Goal: Task Accomplishment & Management: Use online tool/utility

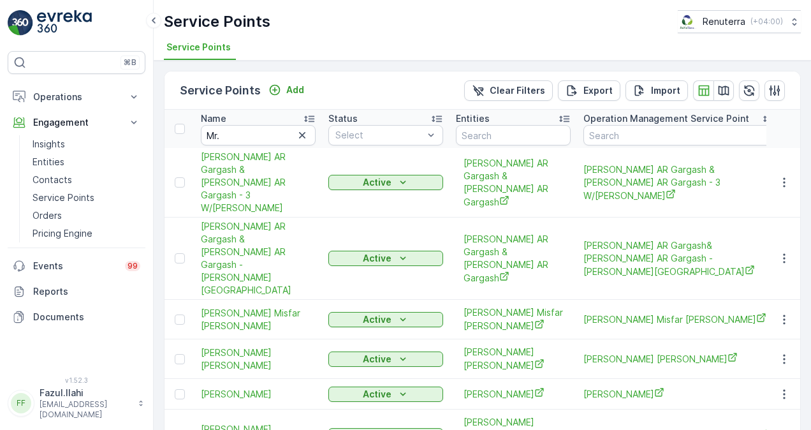
scroll to position [24, 0]
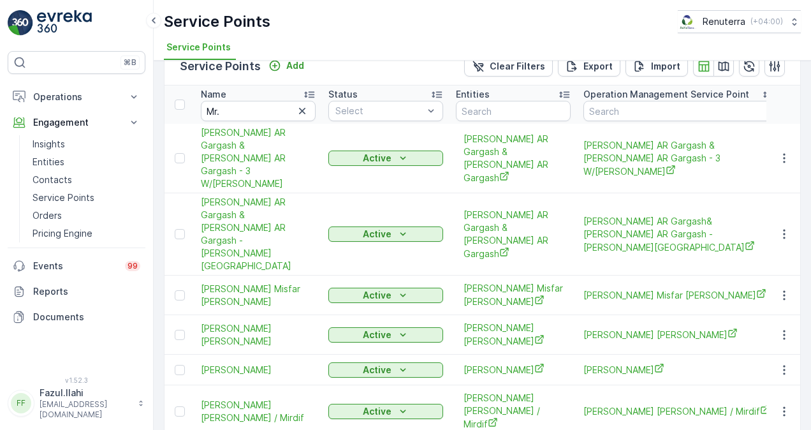
click at [301, 112] on icon "button" at bounding box center [302, 111] width 13 height 13
click at [269, 108] on input "text" at bounding box center [258, 111] width 115 height 20
paste input "ALABAMA DENTA"
type input "ALABAMA DENTA"
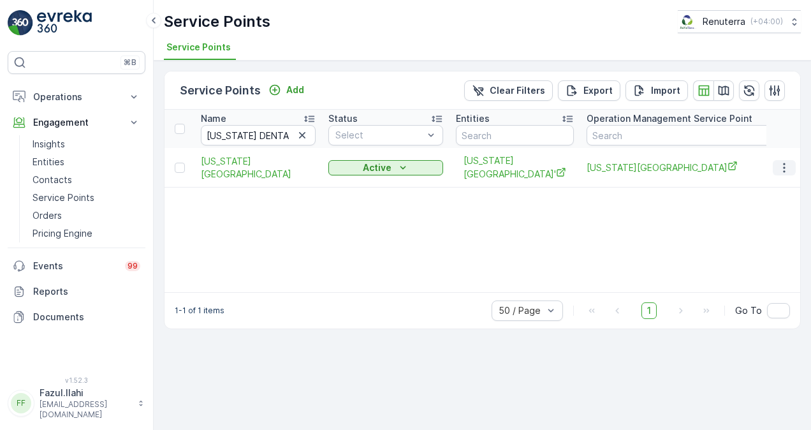
click at [777, 161] on button "button" at bounding box center [784, 167] width 23 height 15
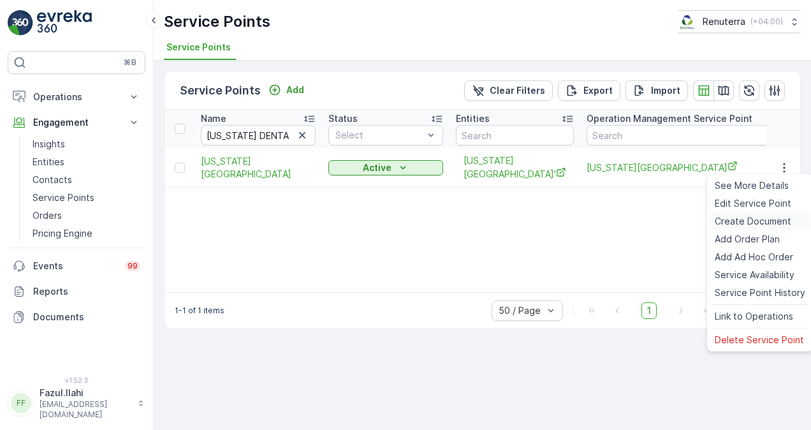
click at [760, 216] on span "Create Document" at bounding box center [753, 221] width 77 height 13
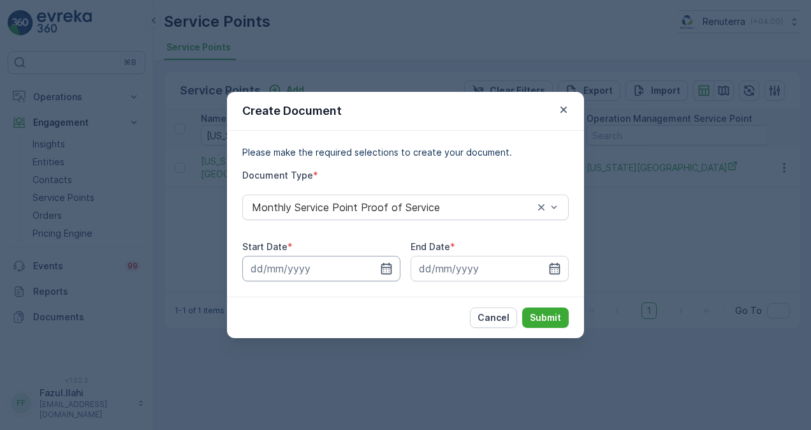
click at [378, 269] on input at bounding box center [321, 269] width 158 height 26
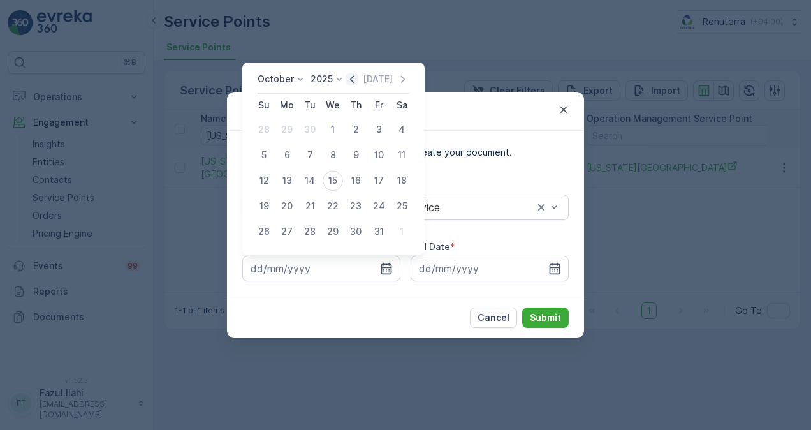
click at [358, 77] on icon "button" at bounding box center [352, 79] width 13 height 13
click at [283, 132] on div "1" at bounding box center [287, 129] width 20 height 20
type input "01.09.2025"
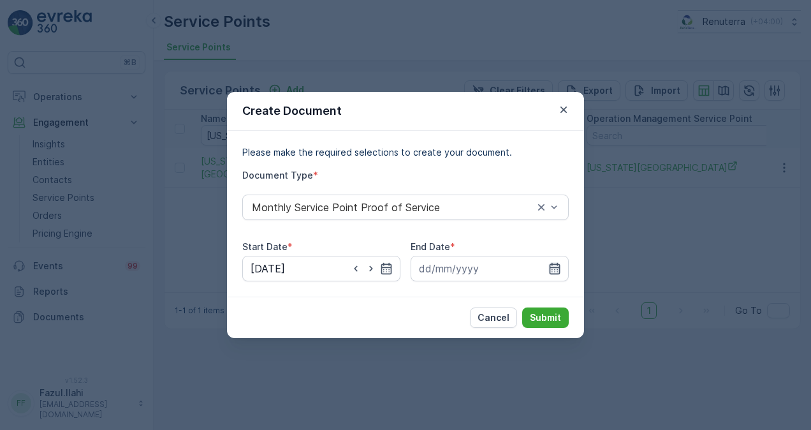
click at [551, 267] on icon "button" at bounding box center [555, 268] width 11 height 11
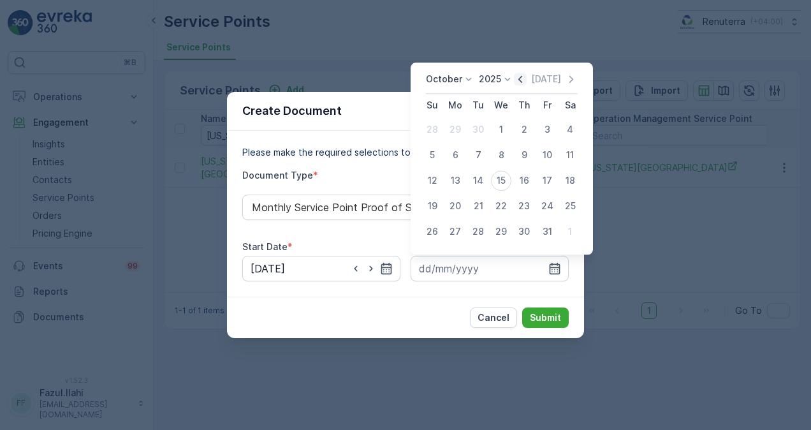
click at [523, 80] on icon "button" at bounding box center [520, 79] width 13 height 13
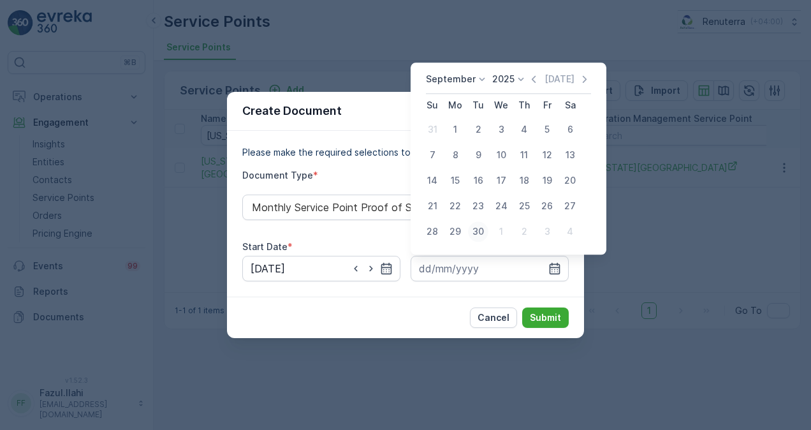
click at [474, 232] on div "30" at bounding box center [478, 231] width 20 height 20
type input "30.09.2025"
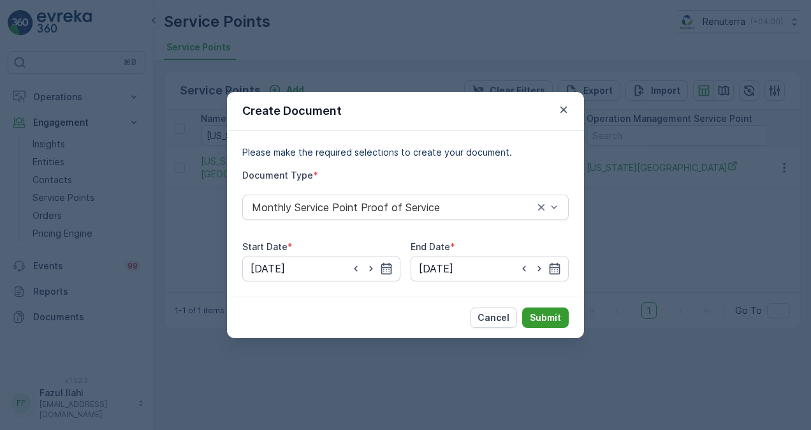
click at [542, 312] on p "Submit" at bounding box center [545, 317] width 31 height 13
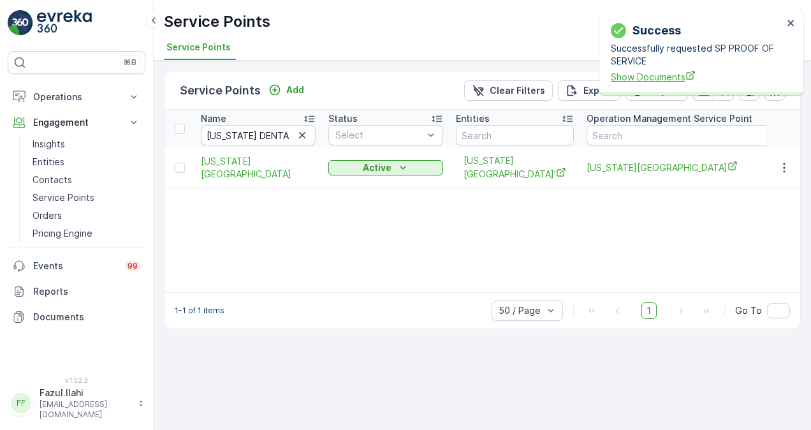
click at [661, 71] on span "Show Documents" at bounding box center [697, 76] width 172 height 13
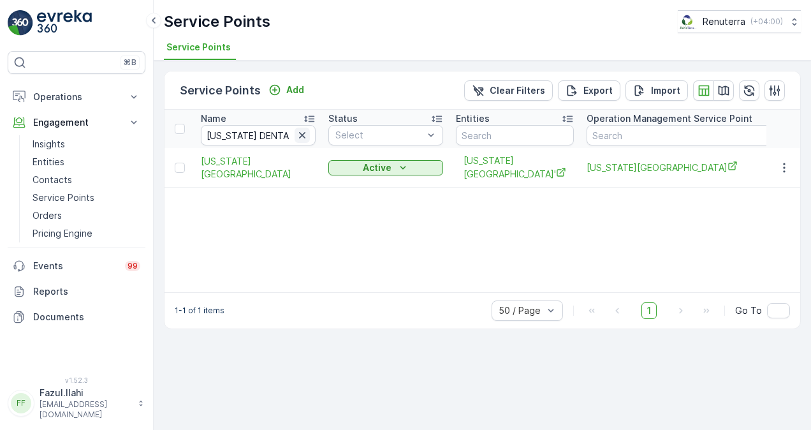
click at [302, 129] on icon "button" at bounding box center [302, 135] width 13 height 13
click at [283, 128] on input "text" at bounding box center [258, 135] width 115 height 20
paste input "ALJAWDA"
type input "ALJAWDA"
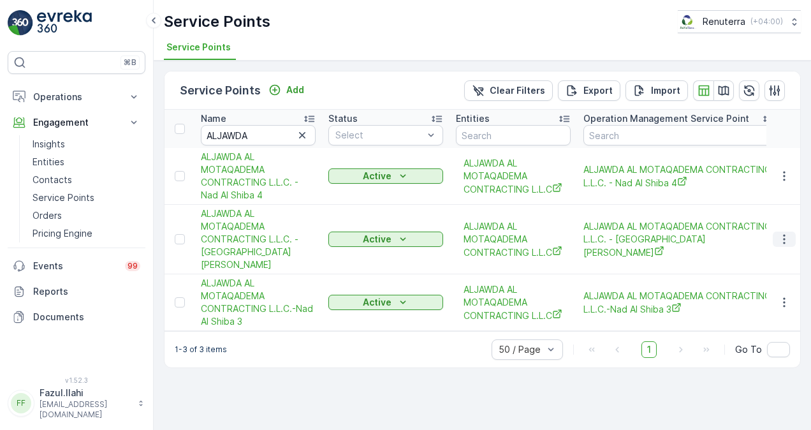
click at [793, 231] on button "button" at bounding box center [784, 238] width 23 height 15
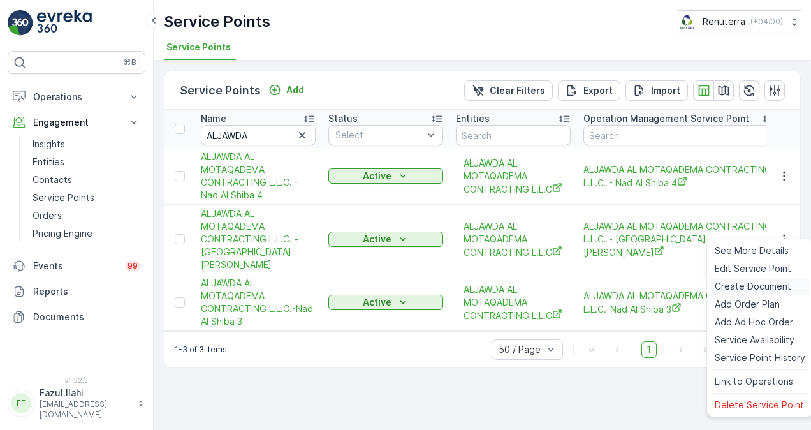
click at [771, 281] on span "Create Document" at bounding box center [753, 286] width 77 height 13
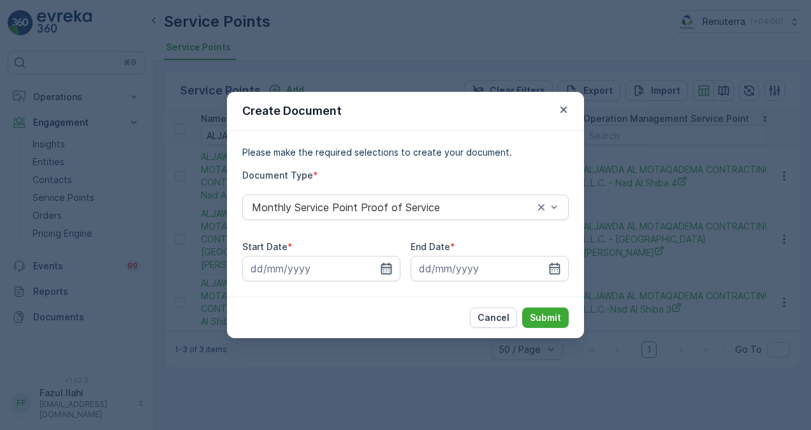
click at [386, 265] on icon "button" at bounding box center [386, 268] width 13 height 13
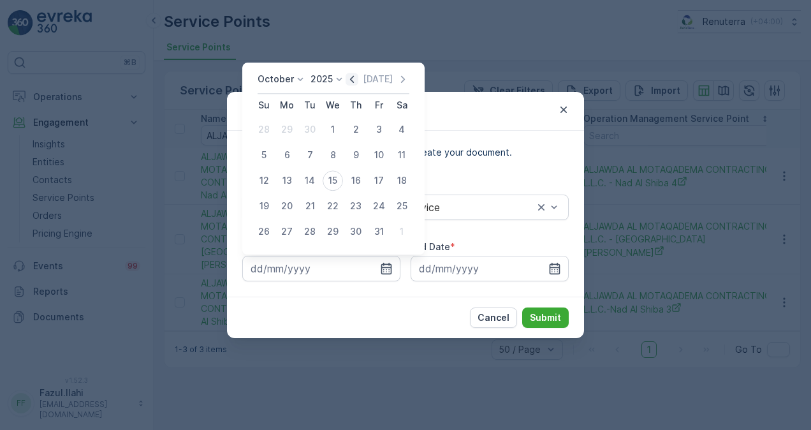
click at [351, 78] on icon "button" at bounding box center [352, 79] width 13 height 13
click at [286, 128] on div "1" at bounding box center [287, 129] width 20 height 20
type input "01.09.2025"
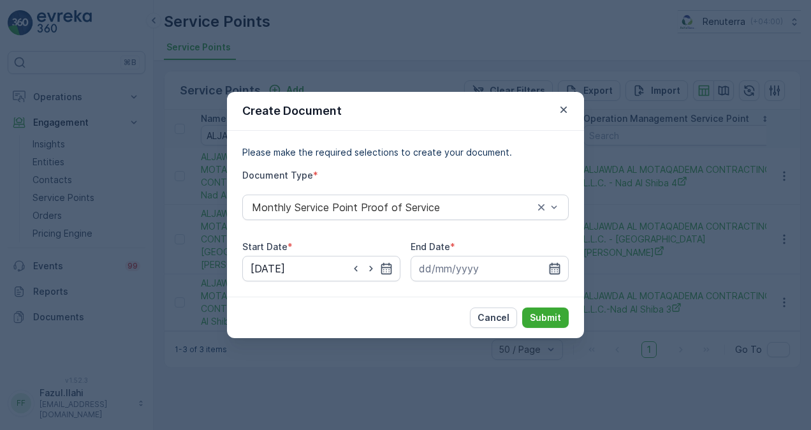
click at [555, 270] on icon "button" at bounding box center [554, 268] width 13 height 13
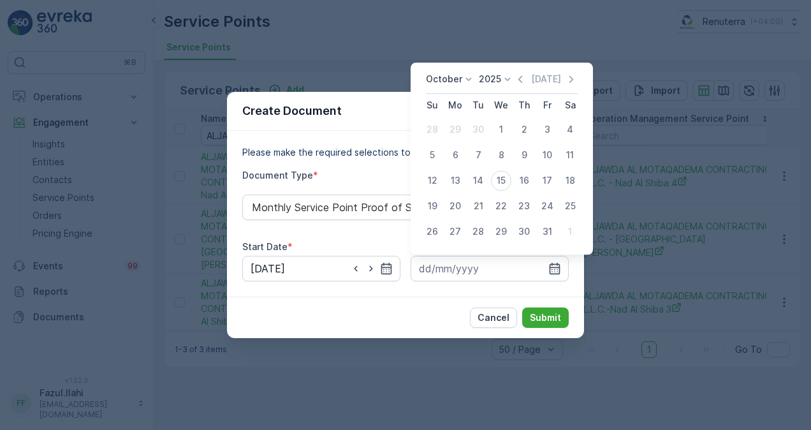
click at [524, 87] on div "October 2025 Today" at bounding box center [502, 83] width 152 height 21
click at [522, 83] on icon "button" at bounding box center [520, 79] width 13 height 13
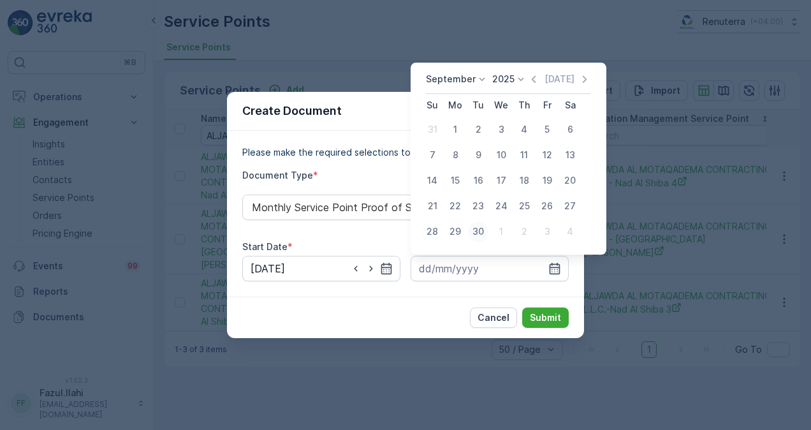
click at [478, 233] on div "30" at bounding box center [478, 231] width 20 height 20
type input "30.09.2025"
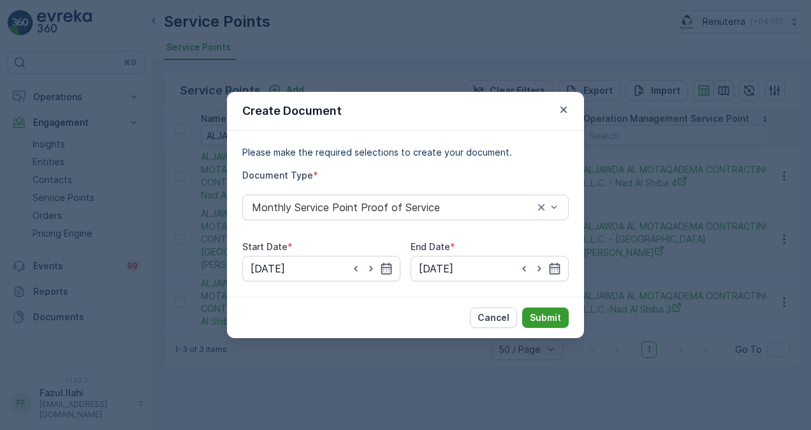
click at [539, 320] on p "Submit" at bounding box center [545, 317] width 31 height 13
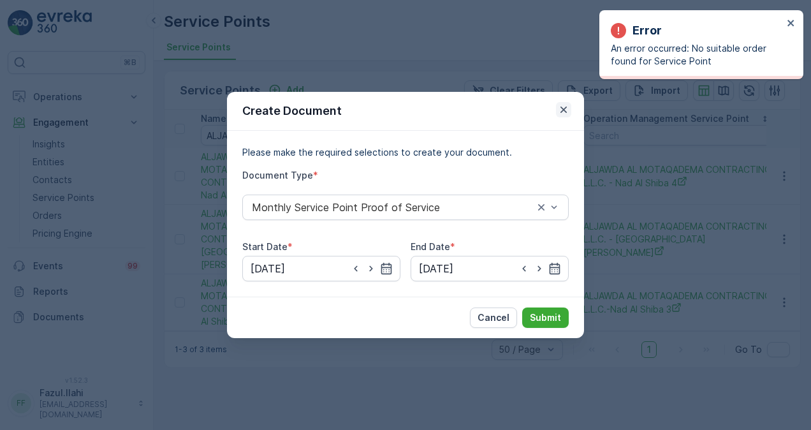
click at [569, 111] on icon "button" at bounding box center [563, 109] width 13 height 13
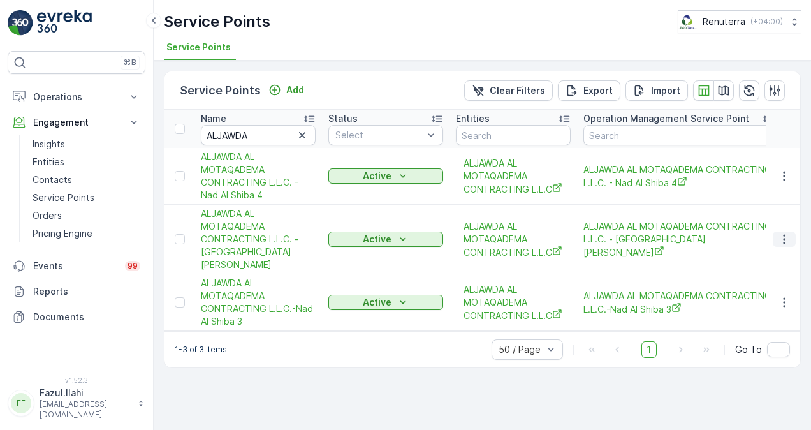
click at [787, 233] on icon "button" at bounding box center [784, 239] width 13 height 13
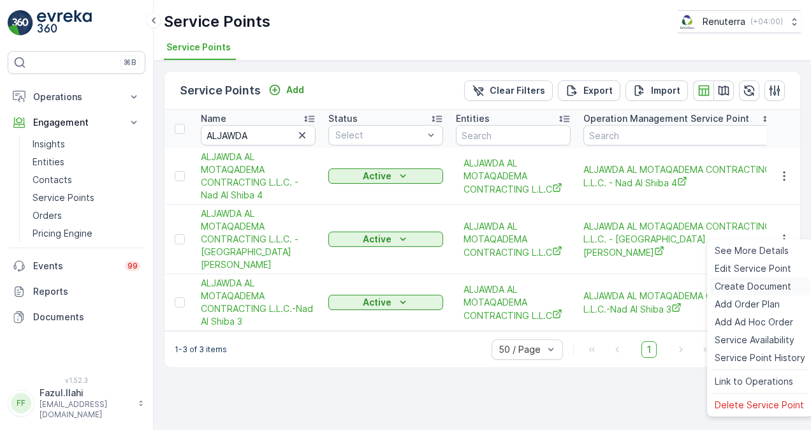
click at [772, 286] on span "Create Document" at bounding box center [753, 286] width 77 height 13
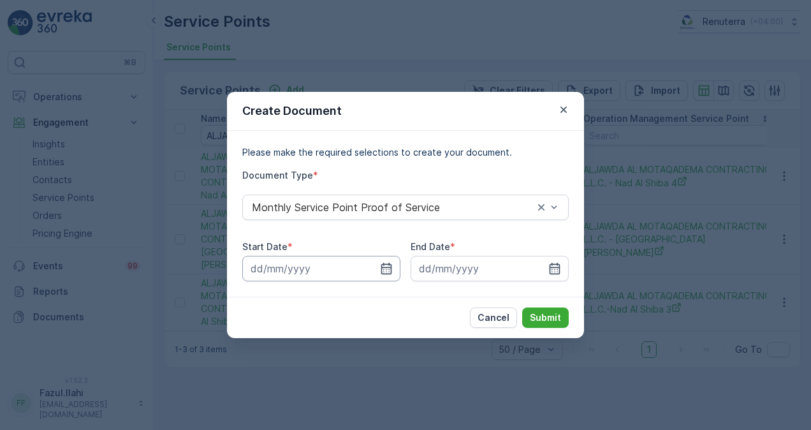
click at [390, 259] on input at bounding box center [321, 269] width 158 height 26
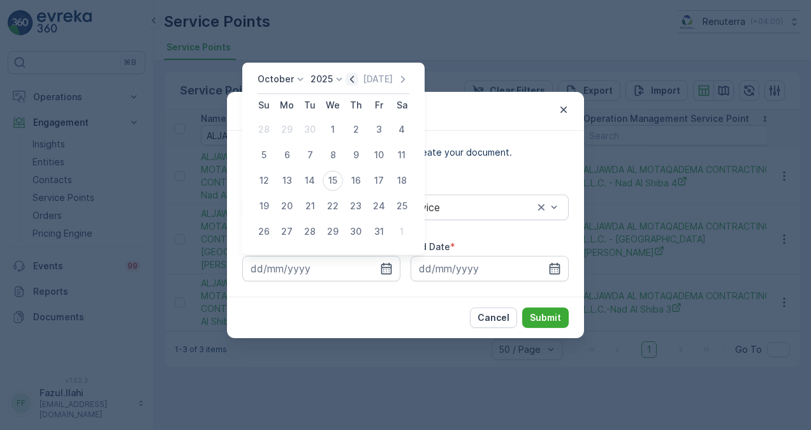
click at [351, 80] on icon "button" at bounding box center [352, 79] width 13 height 13
click at [286, 131] on div "1" at bounding box center [287, 129] width 20 height 20
type input "01.09.2025"
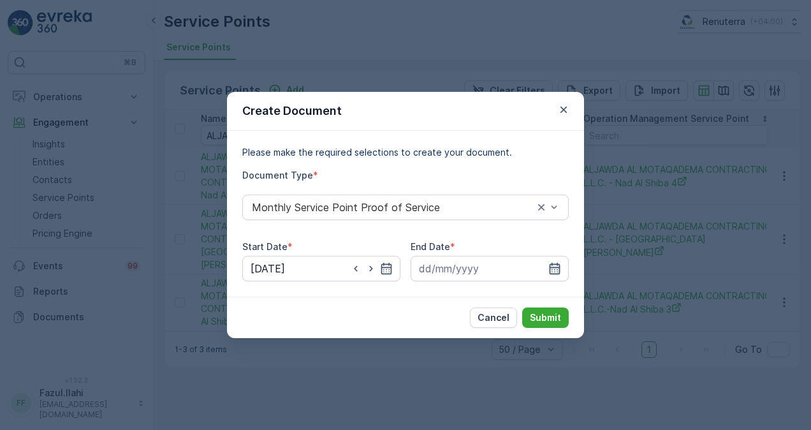
click at [557, 274] on icon "button" at bounding box center [555, 268] width 11 height 11
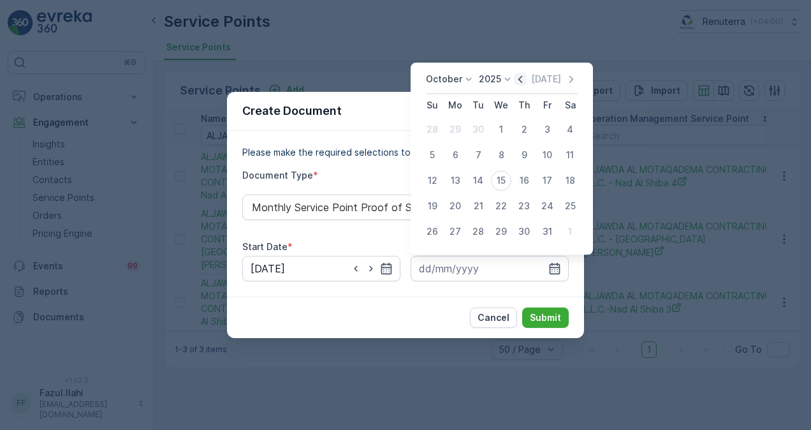
click at [519, 80] on icon "button" at bounding box center [520, 79] width 13 height 13
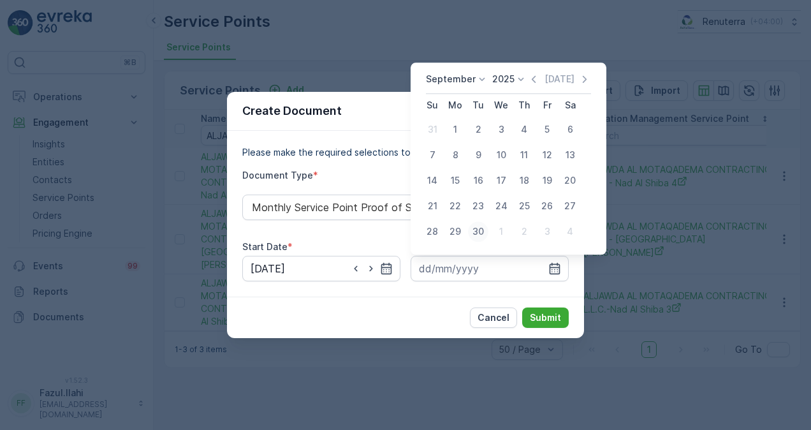
click at [481, 235] on div "30" at bounding box center [478, 231] width 20 height 20
type input "30.09.2025"
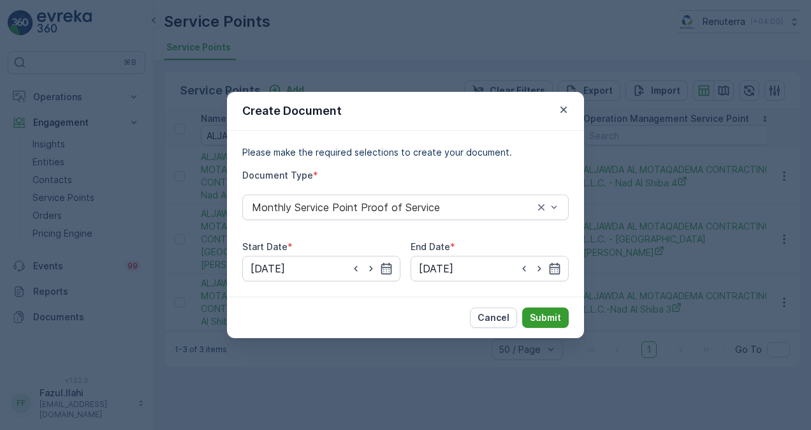
click at [551, 312] on p "Submit" at bounding box center [545, 317] width 31 height 13
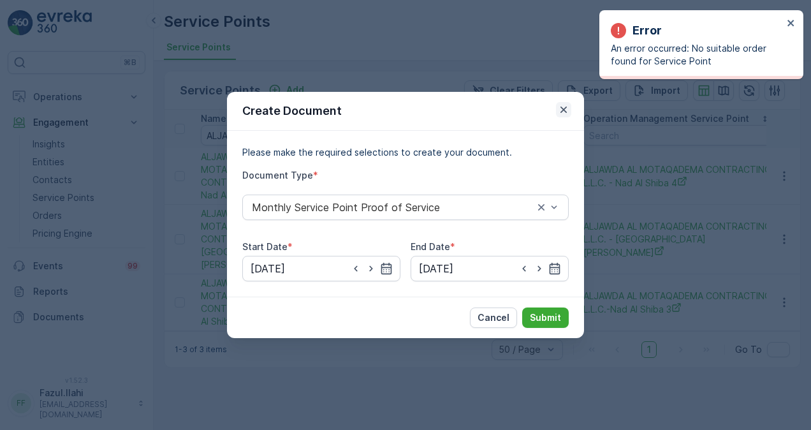
click at [566, 110] on icon "button" at bounding box center [563, 109] width 13 height 13
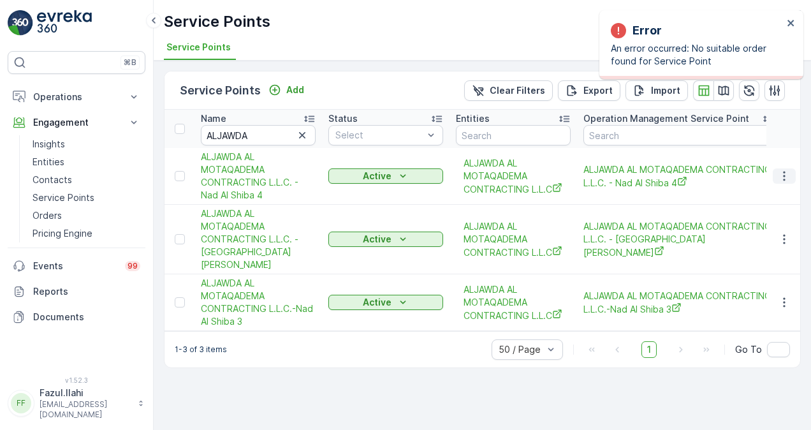
click at [779, 172] on icon "button" at bounding box center [784, 176] width 13 height 13
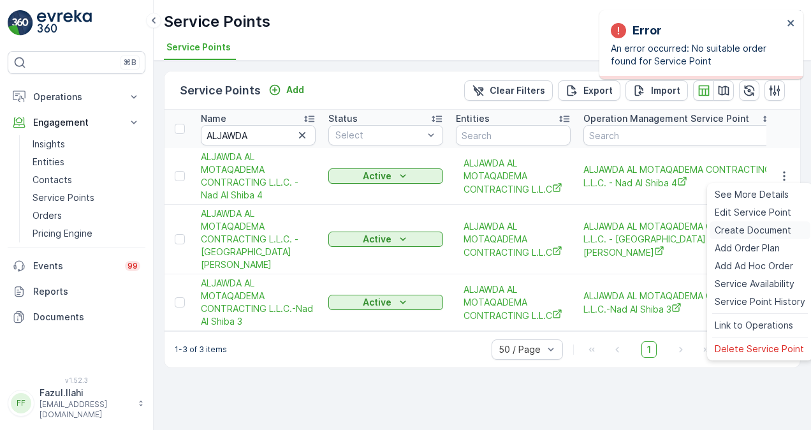
click at [753, 230] on span "Create Document" at bounding box center [753, 230] width 77 height 13
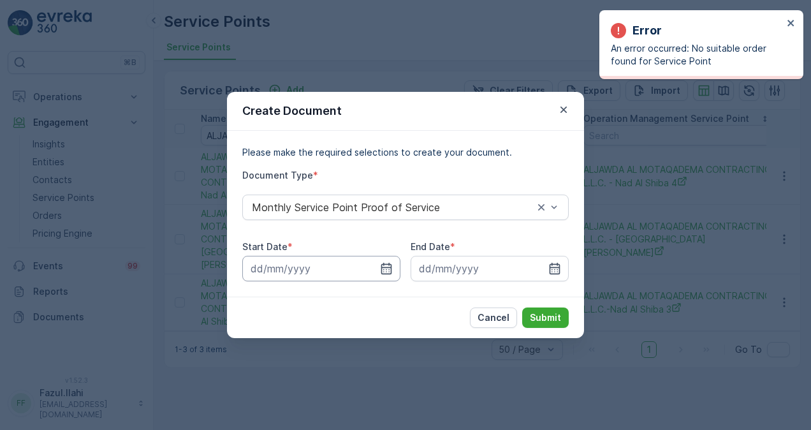
click at [390, 275] on input at bounding box center [321, 269] width 158 height 26
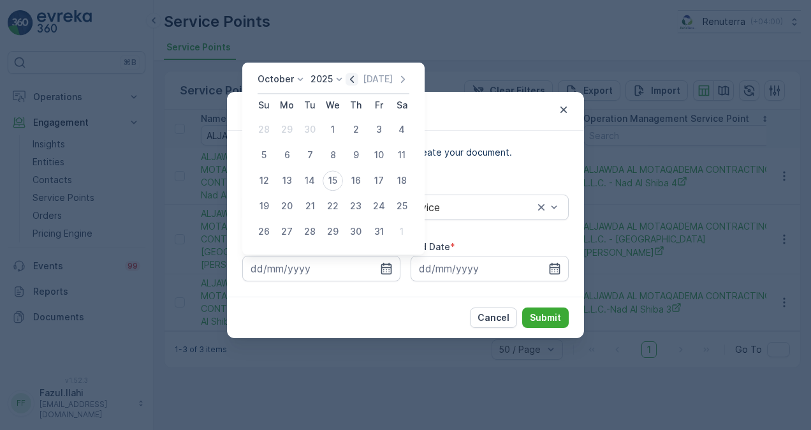
click at [356, 79] on icon "button" at bounding box center [352, 79] width 13 height 13
click at [286, 128] on div "1" at bounding box center [287, 129] width 20 height 20
type input "01.09.2025"
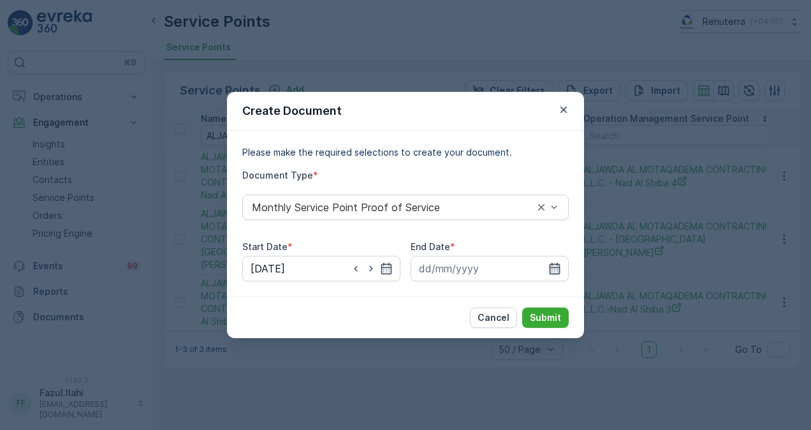
click at [548, 264] on icon "button" at bounding box center [554, 268] width 13 height 13
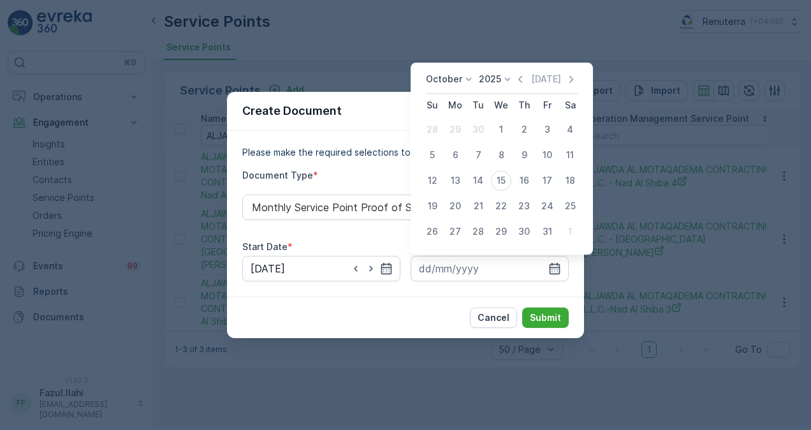
click at [520, 85] on div "October 2025 Today" at bounding box center [502, 83] width 152 height 21
click at [521, 80] on icon "button" at bounding box center [520, 79] width 13 height 13
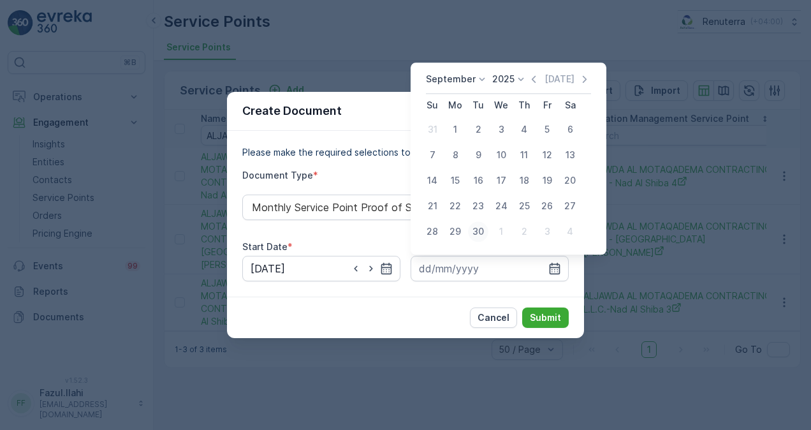
click at [480, 232] on div "30" at bounding box center [478, 231] width 20 height 20
type input "30.09.2025"
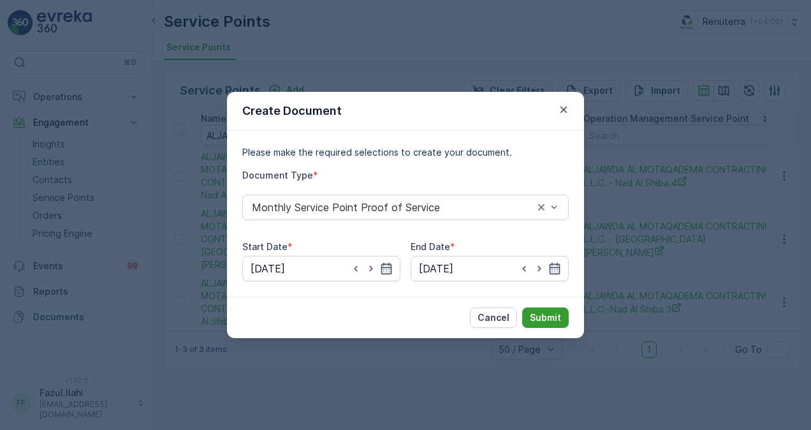
click at [552, 312] on p "Submit" at bounding box center [545, 317] width 31 height 13
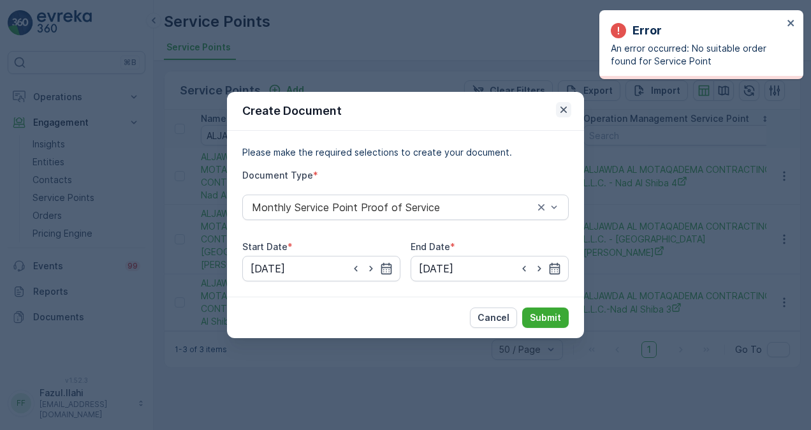
click at [566, 109] on icon "button" at bounding box center [563, 109] width 13 height 13
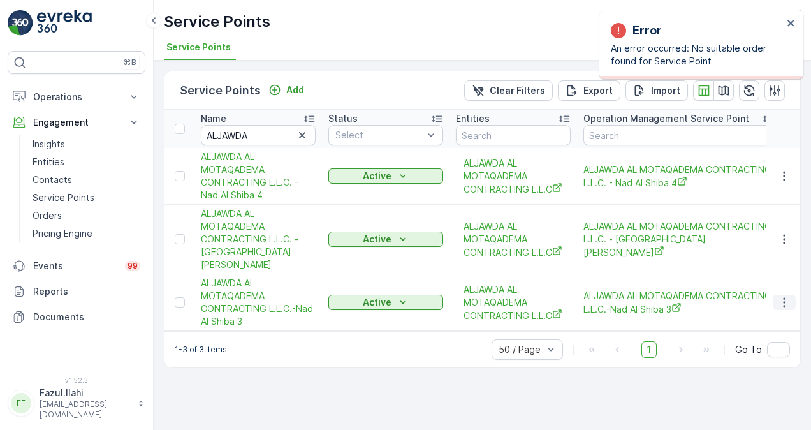
click at [784, 298] on icon "button" at bounding box center [784, 303] width 2 height 10
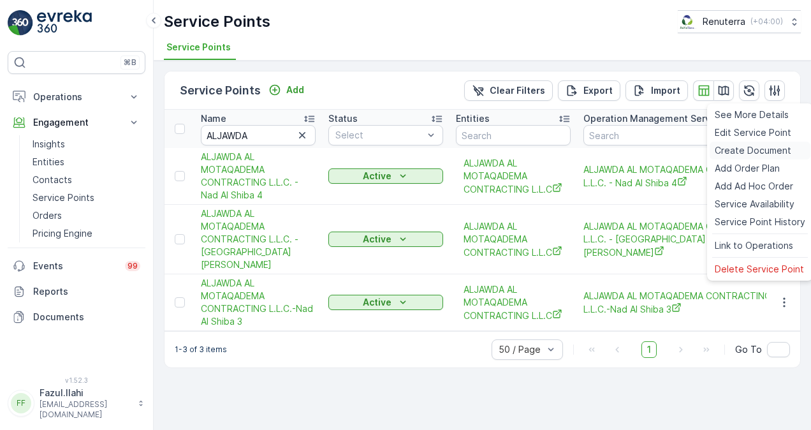
click at [731, 154] on span "Create Document" at bounding box center [753, 150] width 77 height 13
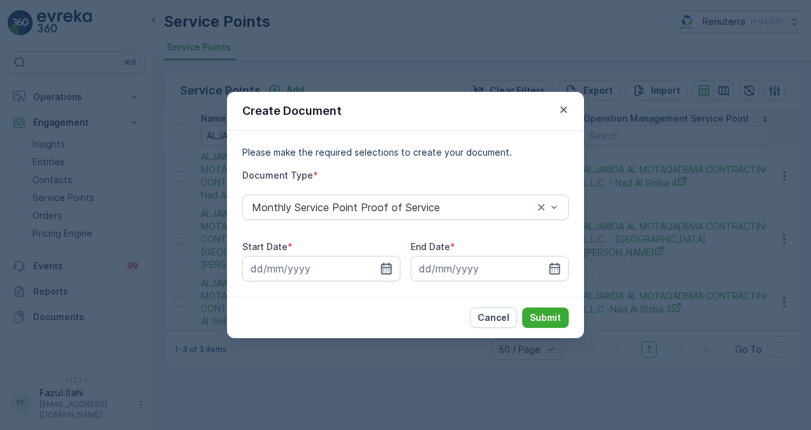
click at [388, 270] on icon "button" at bounding box center [386, 268] width 13 height 13
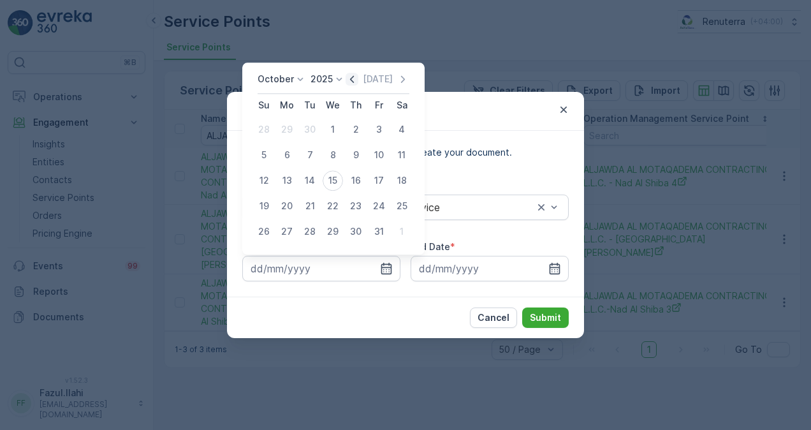
click at [358, 85] on div "October 2025 Today" at bounding box center [334, 83] width 152 height 21
click at [351, 84] on icon "button" at bounding box center [352, 79] width 13 height 13
click at [281, 129] on div "1" at bounding box center [287, 129] width 20 height 20
type input "01.09.2025"
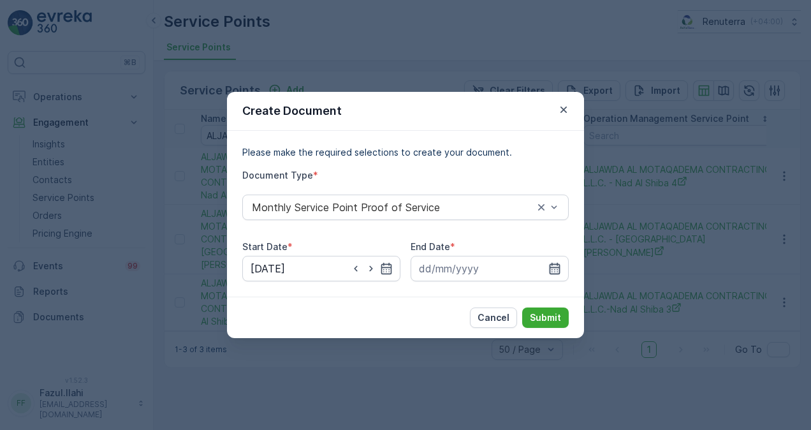
click at [558, 267] on icon "button" at bounding box center [554, 268] width 13 height 13
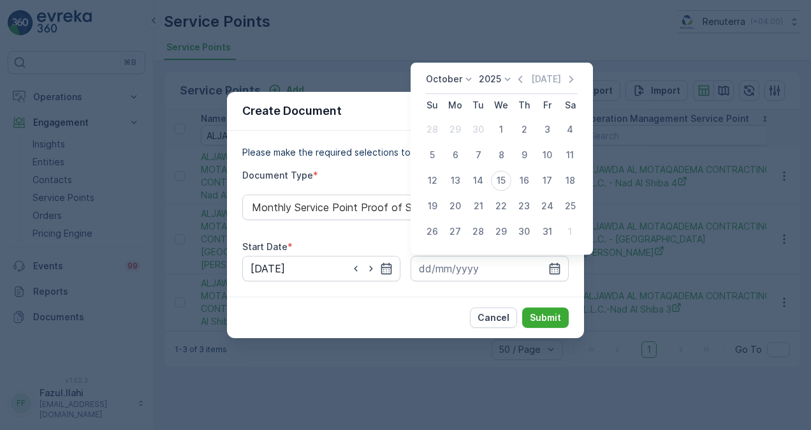
click at [523, 70] on div "October 2025 Today Su Mo Tu We Th Fr Sa 28 29 30 1 2 3 4 5 6 7 8 9 10 11 12 13 …" at bounding box center [502, 158] width 182 height 192
click at [524, 75] on icon "button" at bounding box center [520, 79] width 13 height 13
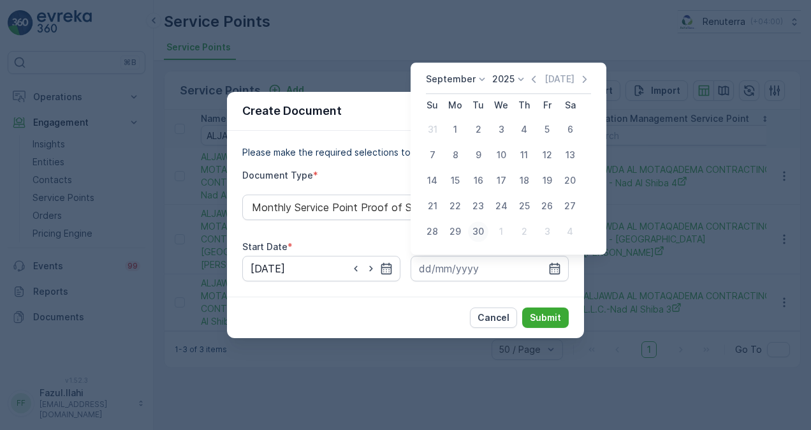
click at [488, 226] on button "30" at bounding box center [478, 231] width 23 height 23
type input "30.09.2025"
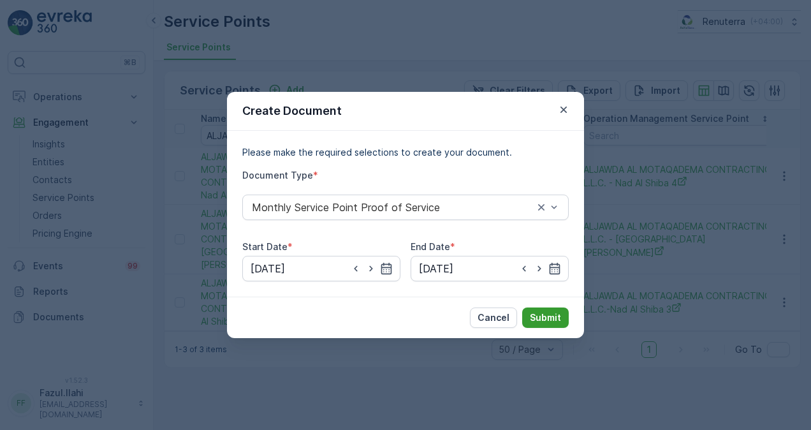
click at [539, 316] on p "Submit" at bounding box center [545, 317] width 31 height 13
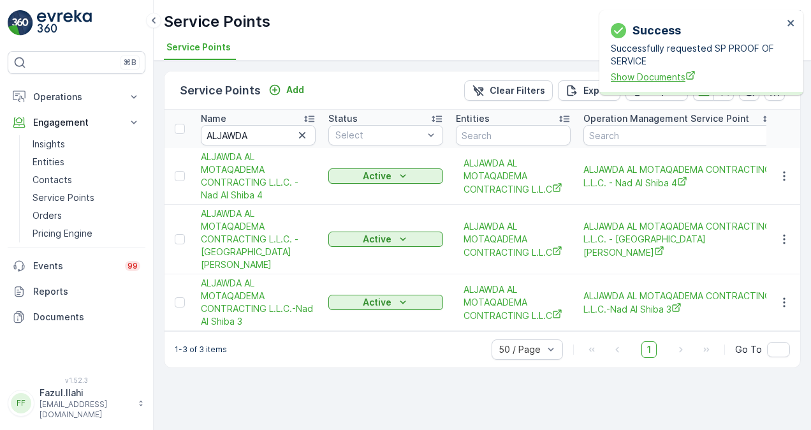
click at [650, 80] on span "Show Documents" at bounding box center [697, 76] width 172 height 13
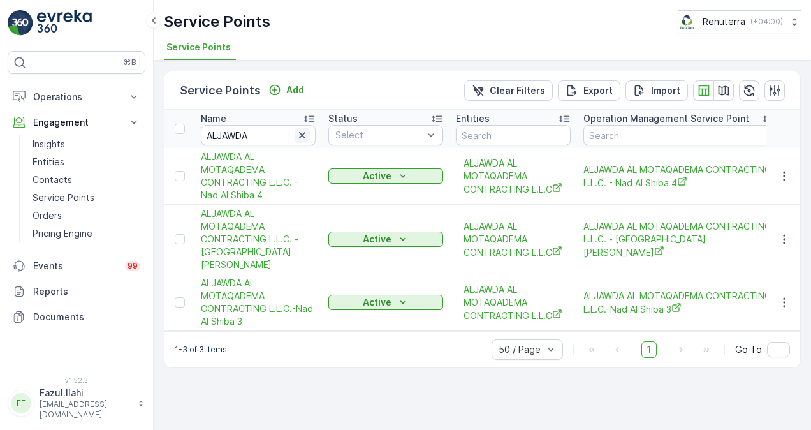
click at [305, 137] on icon "button" at bounding box center [302, 135] width 6 height 6
click at [286, 131] on input "text" at bounding box center [258, 135] width 115 height 20
paste input "ICE"
type input "ICE"
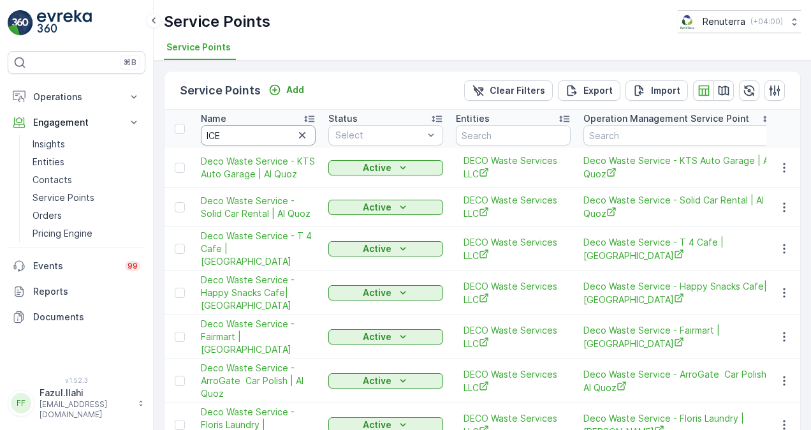
click at [295, 136] on button "button" at bounding box center [302, 135] width 15 height 15
click at [301, 133] on input "text" at bounding box center [258, 135] width 115 height 20
click at [275, 131] on input "text" at bounding box center [258, 135] width 115 height 20
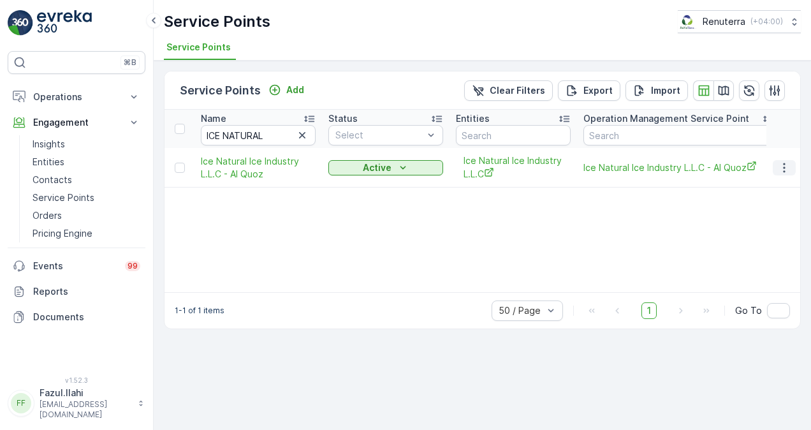
click at [796, 161] on button "button" at bounding box center [784, 167] width 23 height 15
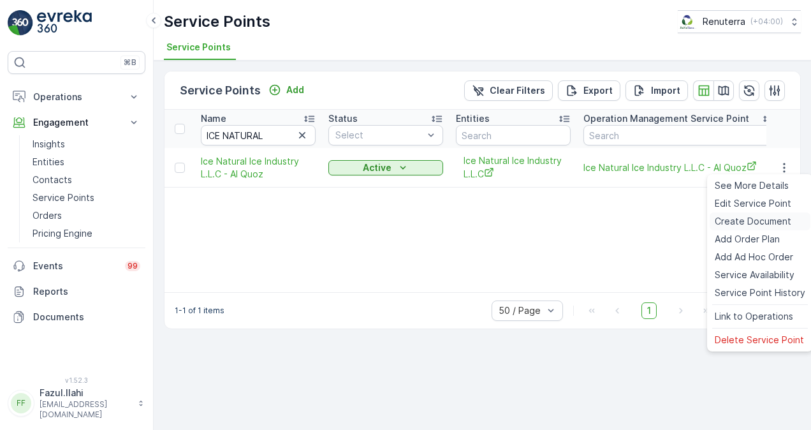
click at [773, 219] on span "Create Document" at bounding box center [753, 221] width 77 height 13
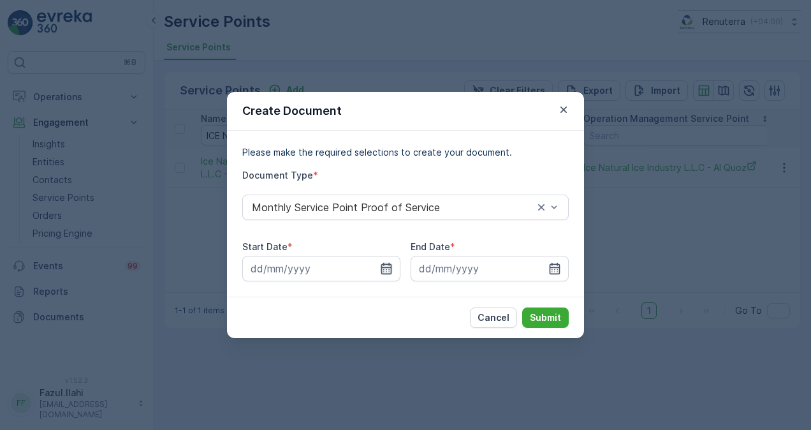
click at [389, 272] on icon "button" at bounding box center [386, 268] width 13 height 13
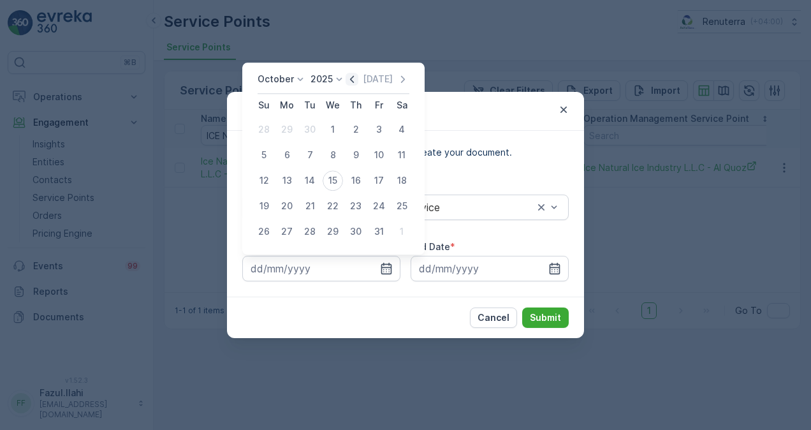
click at [355, 85] on icon "button" at bounding box center [352, 79] width 13 height 13
click at [284, 133] on div "1" at bounding box center [287, 129] width 20 height 20
type input "01.09.2025"
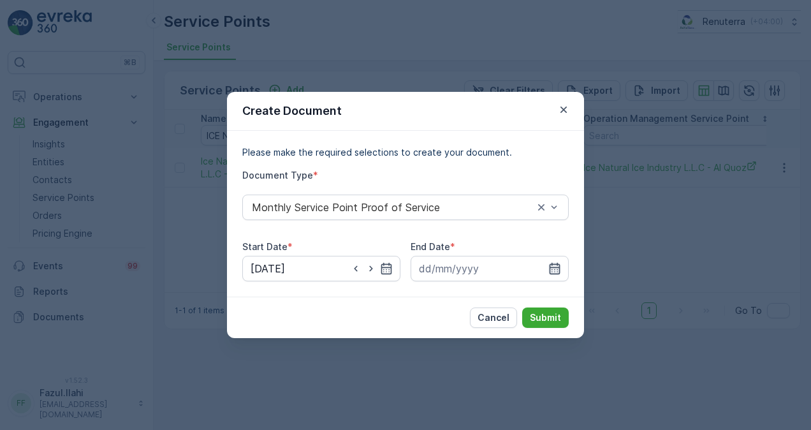
click at [550, 263] on icon "button" at bounding box center [554, 268] width 13 height 13
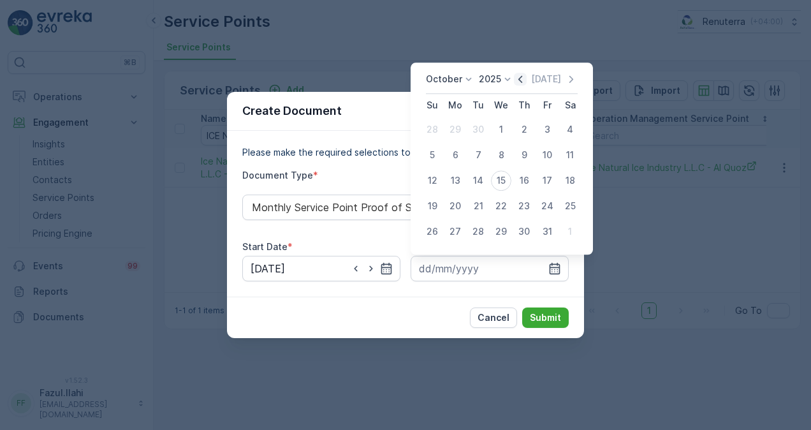
click at [524, 79] on icon "button" at bounding box center [520, 79] width 13 height 13
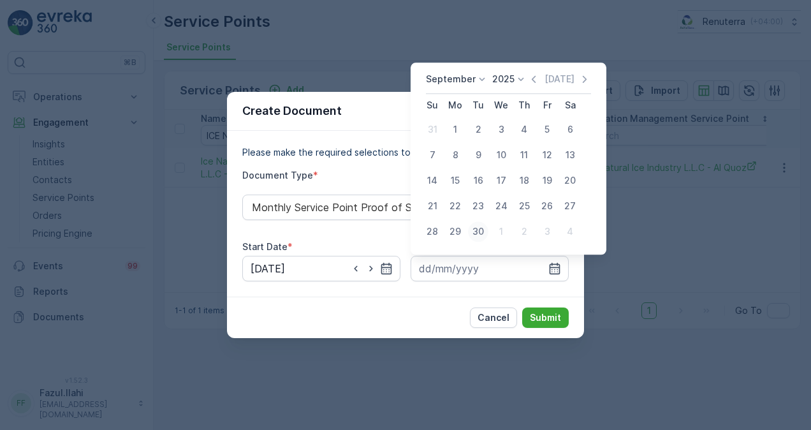
click at [478, 235] on div "30" at bounding box center [478, 231] width 20 height 20
type input "30.09.2025"
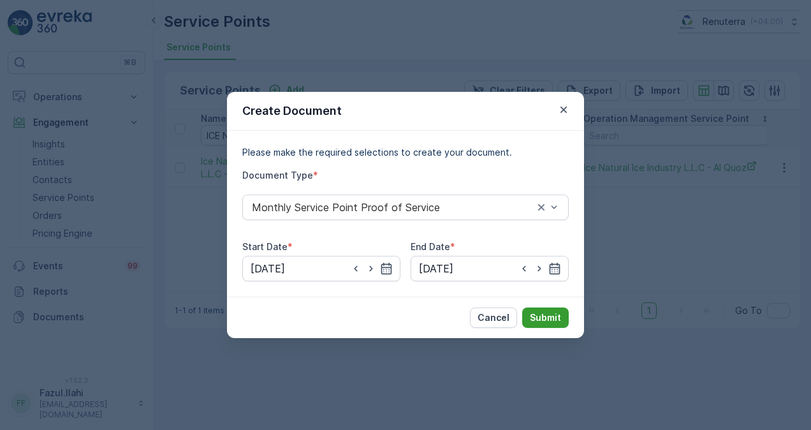
click at [552, 314] on p "Submit" at bounding box center [545, 317] width 31 height 13
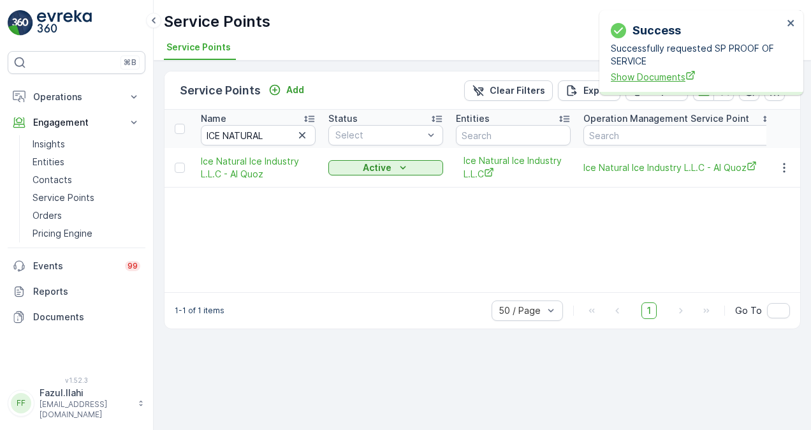
click at [640, 71] on span "Show Documents" at bounding box center [697, 76] width 172 height 13
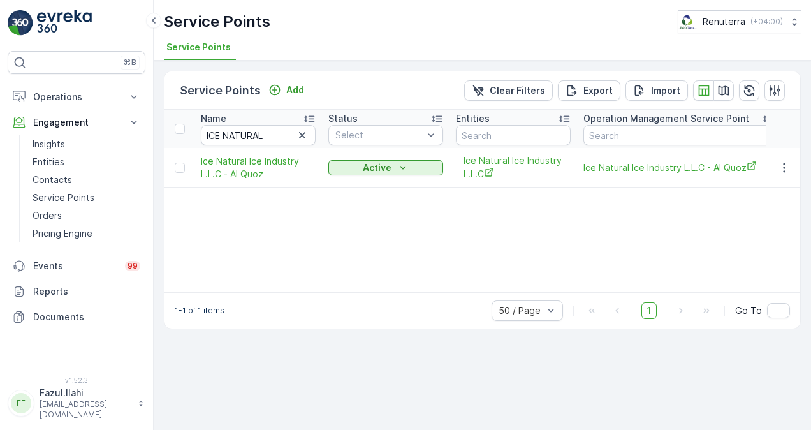
drag, startPoint x: 300, startPoint y: 135, endPoint x: 272, endPoint y: 135, distance: 28.1
click at [300, 135] on icon "button" at bounding box center [302, 135] width 13 height 13
click at [270, 133] on input "text" at bounding box center [258, 135] width 115 height 20
click at [264, 135] on input "text" at bounding box center [258, 135] width 115 height 20
click at [264, 136] on input "text" at bounding box center [258, 135] width 115 height 20
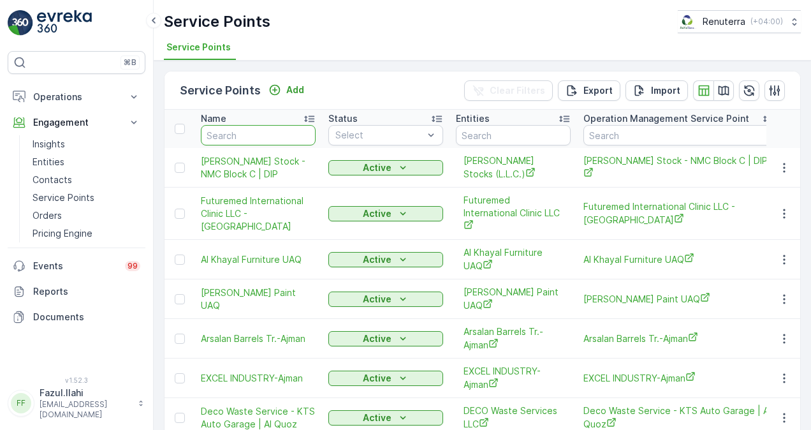
click at [258, 131] on input "text" at bounding box center [258, 135] width 115 height 20
click at [258, 132] on input "text" at bounding box center [258, 135] width 115 height 20
click at [256, 133] on input "text" at bounding box center [258, 135] width 115 height 20
click at [272, 134] on input "text" at bounding box center [258, 135] width 115 height 20
paste input "JUMEIRAH AMERICAN"
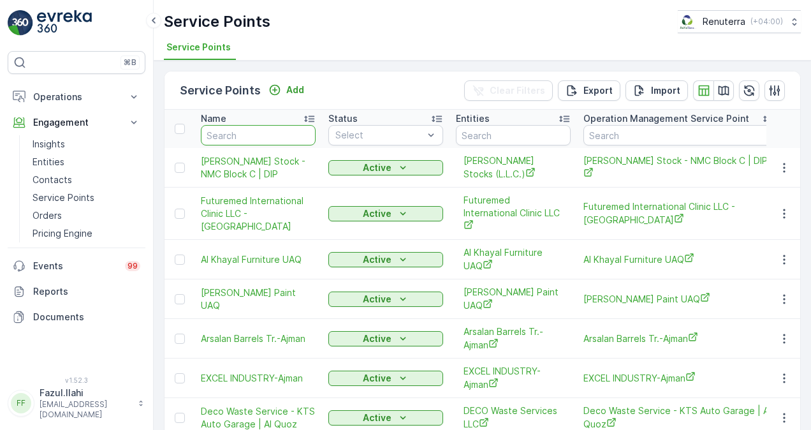
type input "JUMEIRAH AMERICAN"
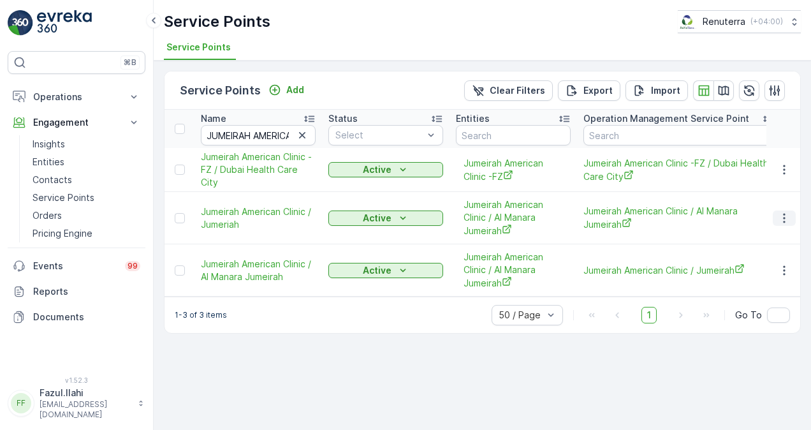
click at [784, 218] on icon "button" at bounding box center [784, 218] width 13 height 13
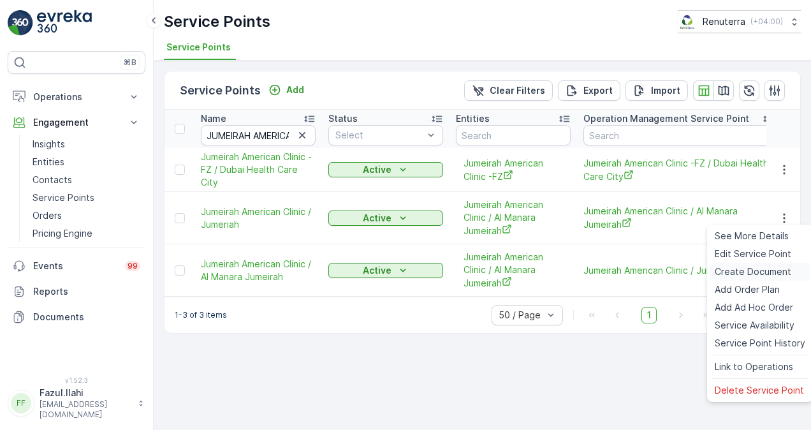
click at [742, 274] on span "Create Document" at bounding box center [753, 271] width 77 height 13
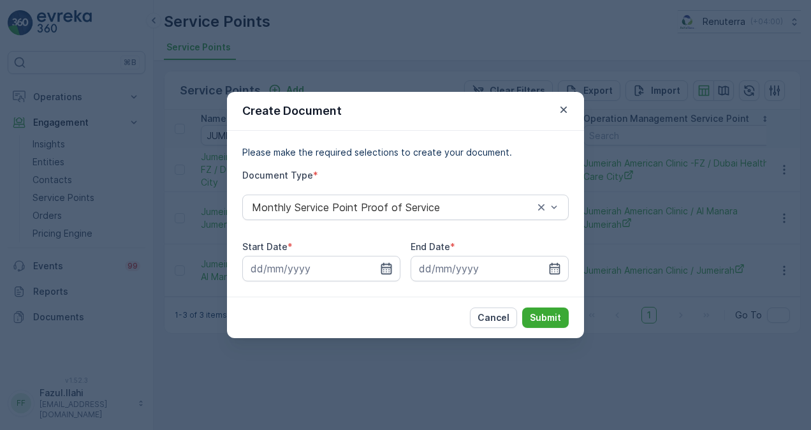
click at [389, 274] on icon "button" at bounding box center [386, 268] width 11 height 11
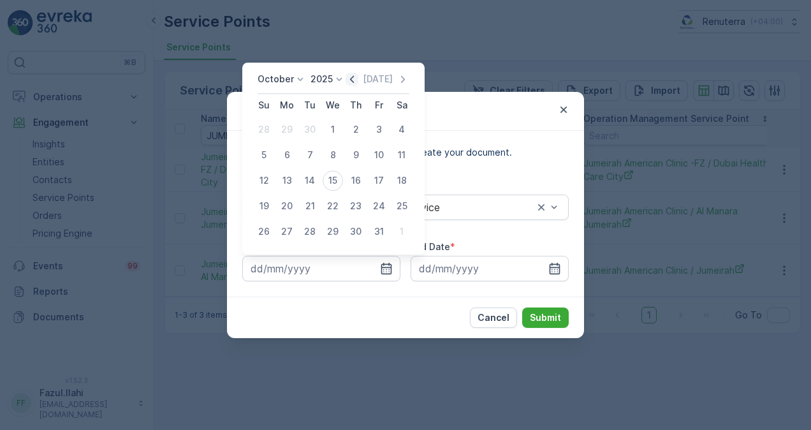
click at [358, 83] on icon "button" at bounding box center [352, 79] width 13 height 13
click at [284, 130] on div "1" at bounding box center [287, 129] width 20 height 20
type input "01.09.2025"
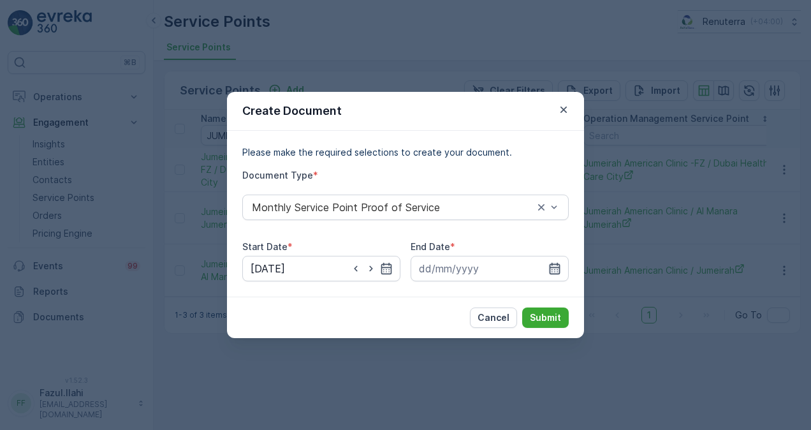
click at [556, 265] on icon "button" at bounding box center [554, 268] width 13 height 13
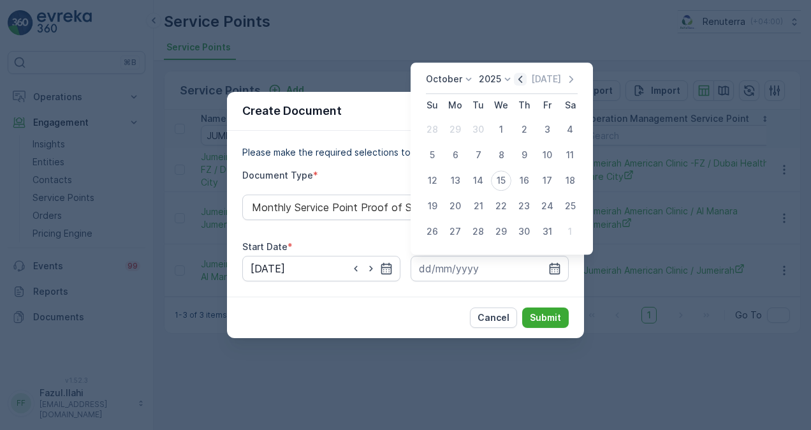
click at [524, 78] on icon "button" at bounding box center [520, 79] width 13 height 13
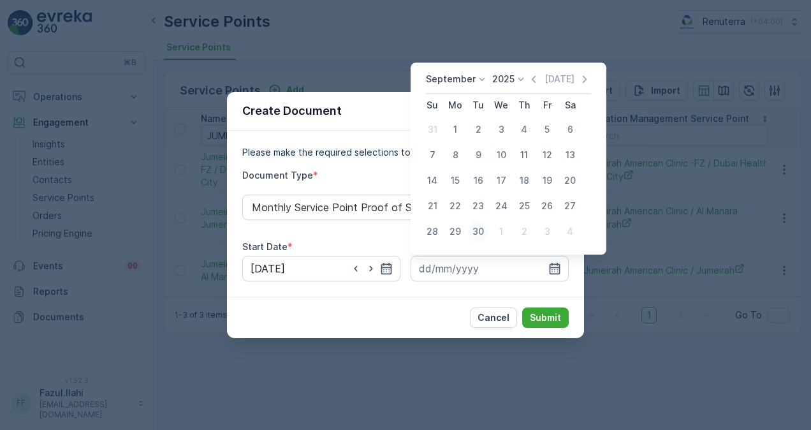
click at [480, 234] on div "30" at bounding box center [478, 231] width 20 height 20
type input "30.09.2025"
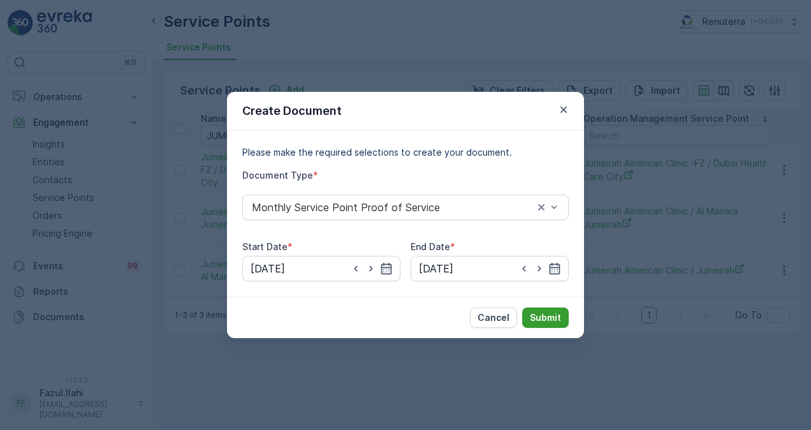
click at [552, 315] on p "Submit" at bounding box center [545, 317] width 31 height 13
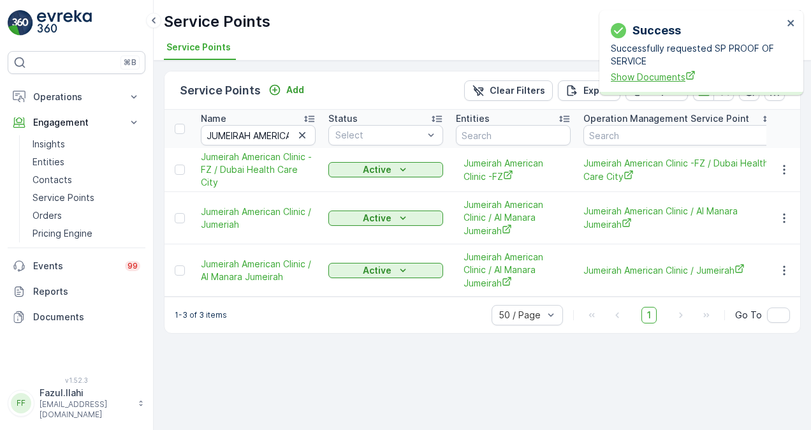
click at [644, 77] on span "Show Documents" at bounding box center [697, 76] width 172 height 13
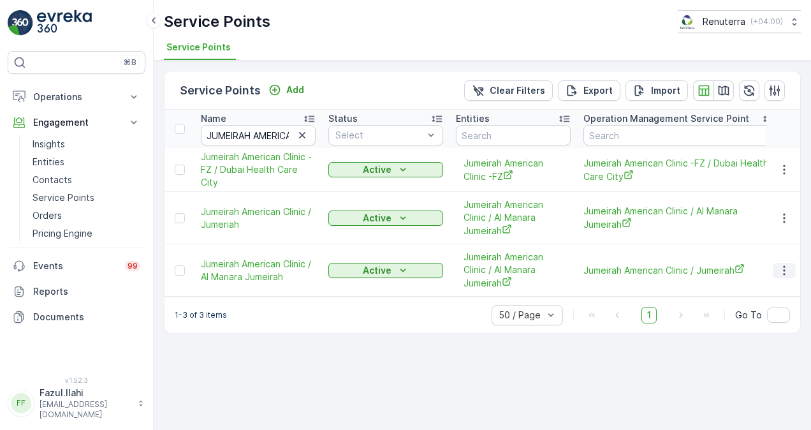
click at [782, 267] on icon "button" at bounding box center [784, 270] width 13 height 13
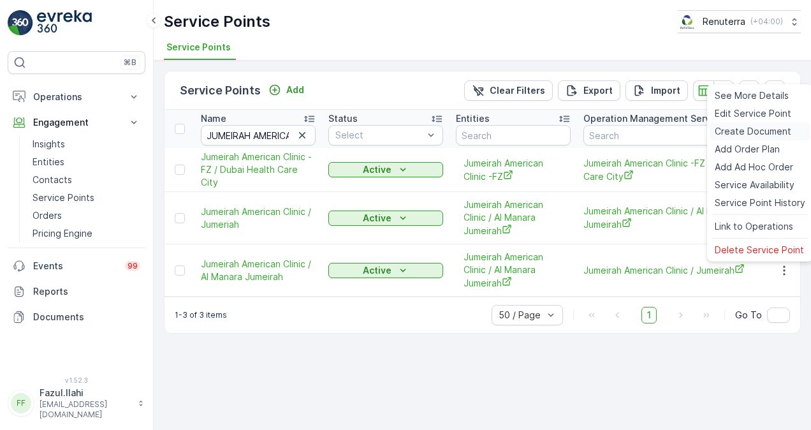
click at [742, 130] on span "Create Document" at bounding box center [753, 131] width 77 height 13
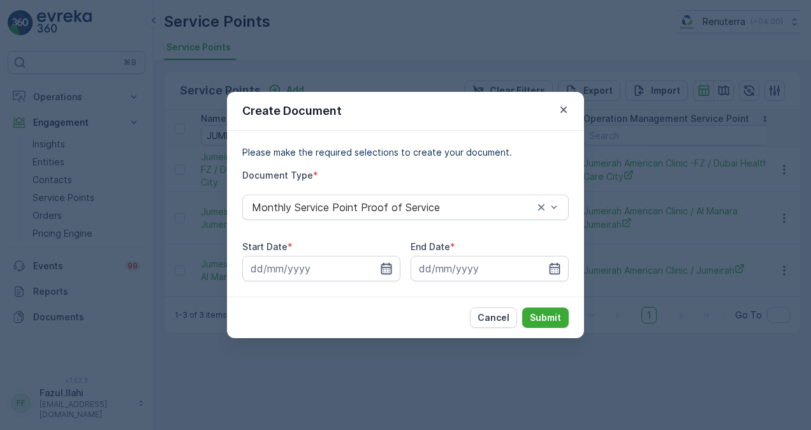
click at [386, 262] on icon "button" at bounding box center [386, 268] width 13 height 13
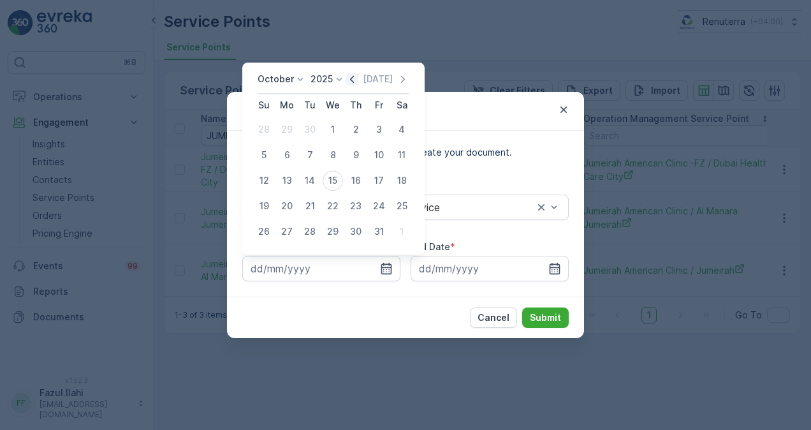
click at [357, 75] on icon "button" at bounding box center [352, 79] width 13 height 13
click at [295, 129] on div "1" at bounding box center [287, 129] width 20 height 20
type input "01.09.2025"
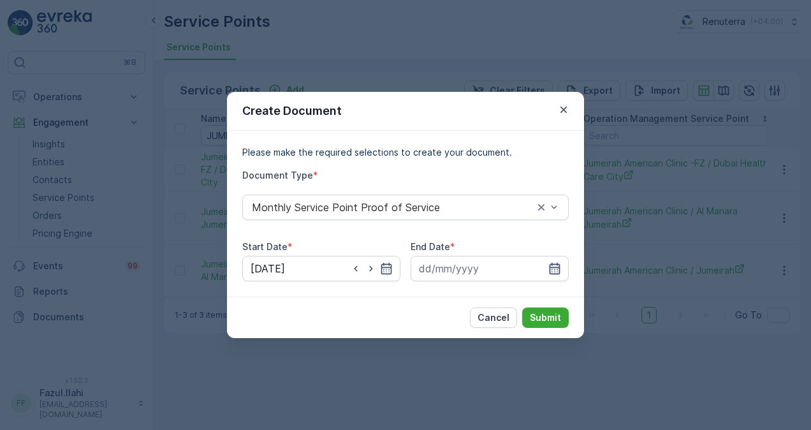
click at [548, 267] on icon "button" at bounding box center [554, 268] width 13 height 13
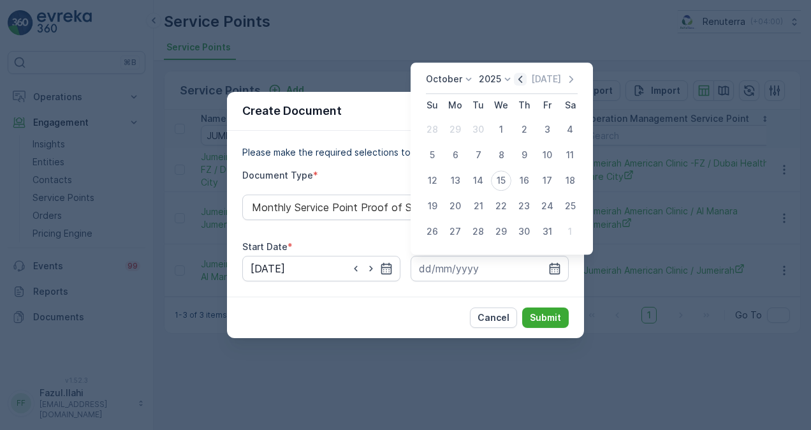
click at [522, 80] on icon "button" at bounding box center [520, 79] width 13 height 13
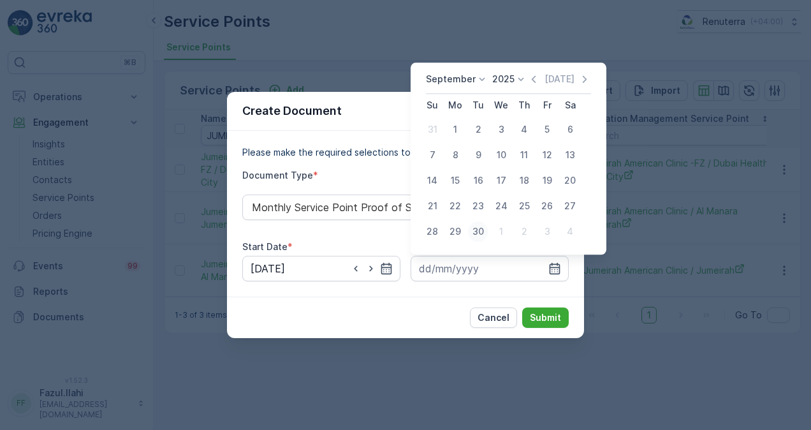
click at [479, 239] on div "30" at bounding box center [478, 231] width 20 height 20
type input "30.09.2025"
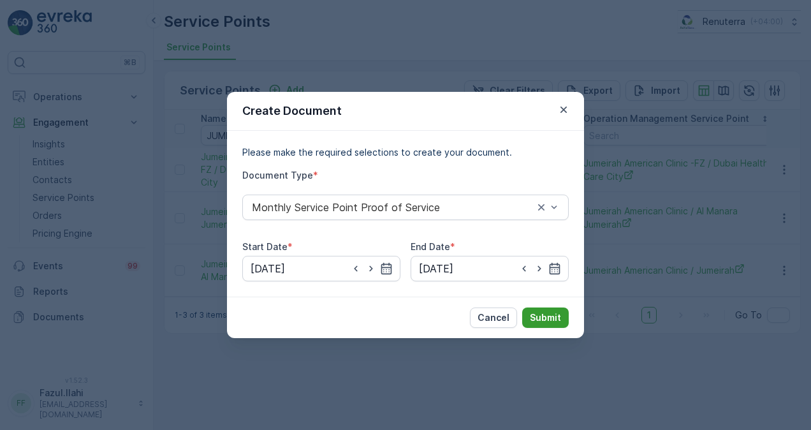
click at [550, 314] on p "Submit" at bounding box center [545, 317] width 31 height 13
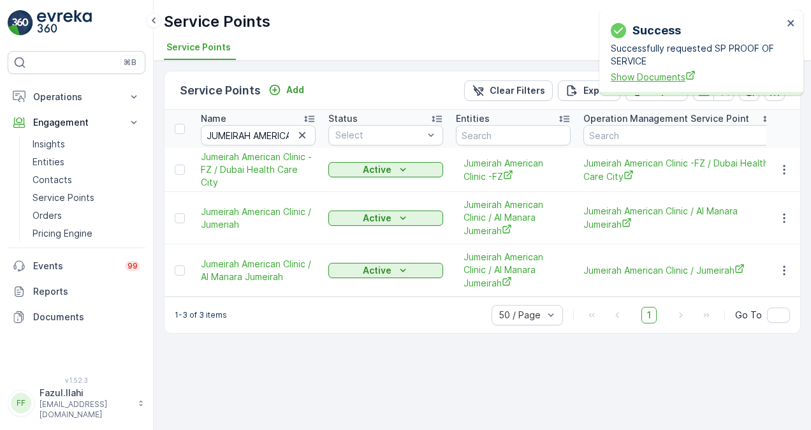
click at [670, 75] on span "Show Documents" at bounding box center [697, 76] width 172 height 13
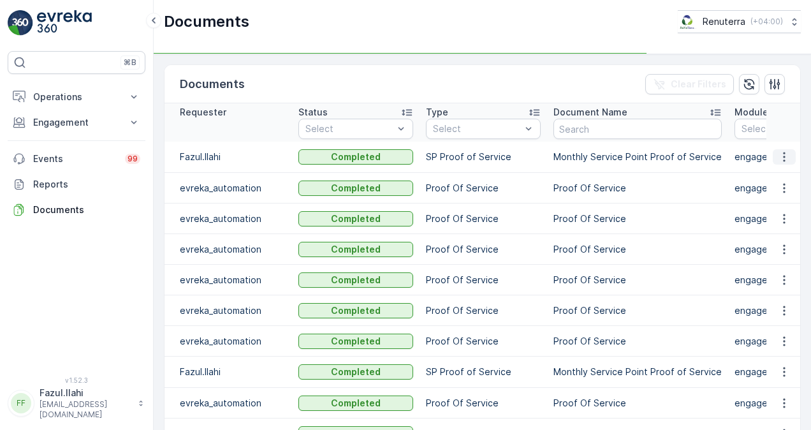
click at [786, 152] on icon "button" at bounding box center [784, 157] width 13 height 13
click at [786, 170] on span "See Details" at bounding box center [780, 175] width 49 height 13
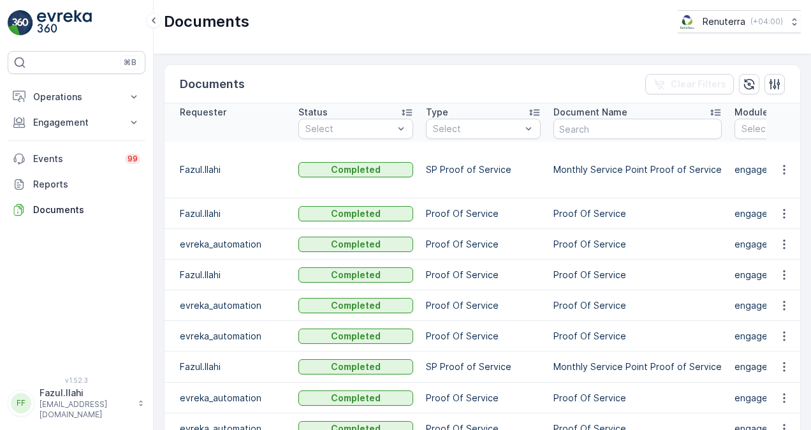
click at [779, 176] on button "button" at bounding box center [784, 169] width 23 height 15
click at [780, 172] on icon "button" at bounding box center [784, 169] width 13 height 13
click at [781, 190] on span "See Details" at bounding box center [780, 188] width 49 height 13
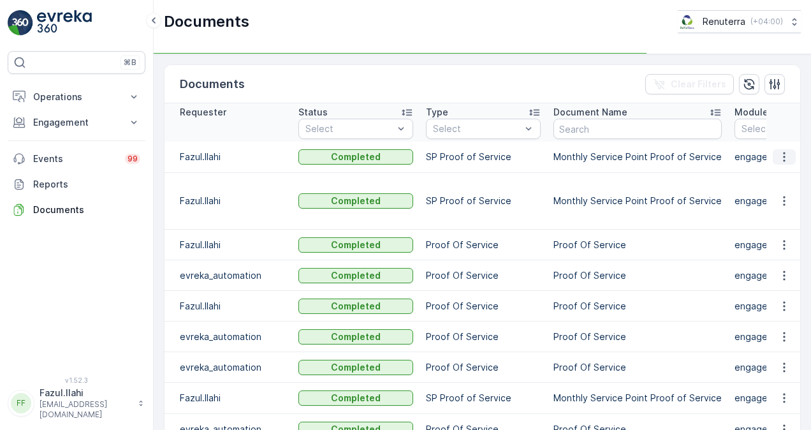
click at [783, 157] on icon "button" at bounding box center [784, 157] width 13 height 13
click at [783, 178] on td at bounding box center [784, 201] width 34 height 57
click at [781, 162] on icon "button" at bounding box center [784, 157] width 13 height 13
click at [784, 173] on span "See Details" at bounding box center [780, 175] width 49 height 13
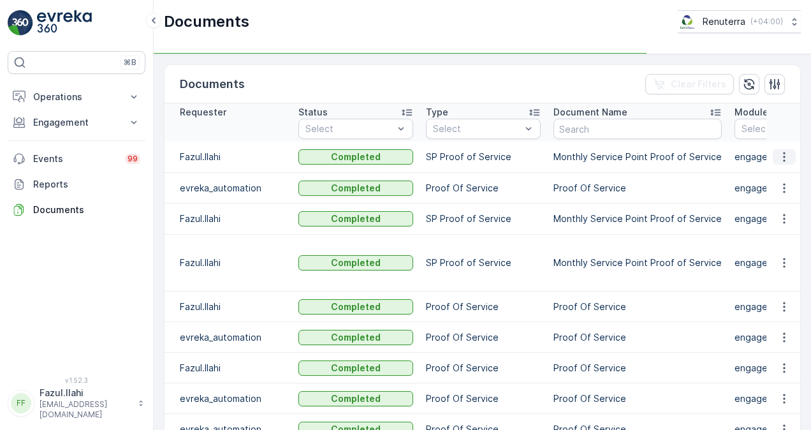
click at [778, 163] on button "button" at bounding box center [784, 156] width 23 height 15
click at [787, 177] on td at bounding box center [784, 188] width 34 height 31
click at [783, 157] on icon "button" at bounding box center [784, 157] width 2 height 10
click at [791, 177] on span "See Details" at bounding box center [780, 175] width 49 height 13
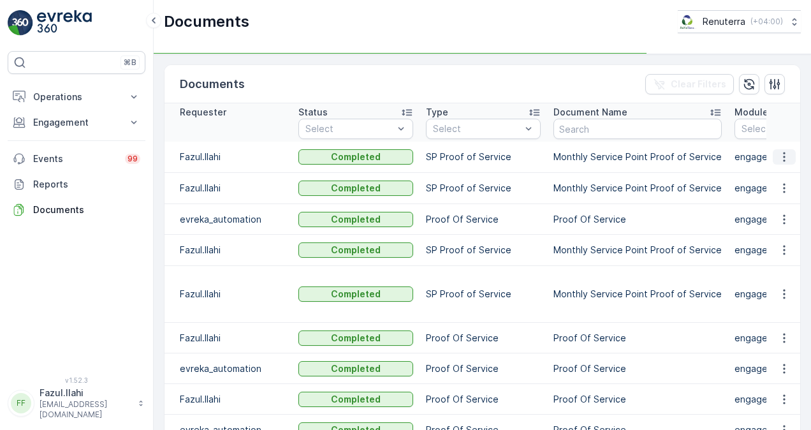
click at [784, 159] on icon "button" at bounding box center [784, 157] width 13 height 13
click at [788, 171] on span "See Details" at bounding box center [780, 175] width 49 height 13
